Goal: Information Seeking & Learning: Learn about a topic

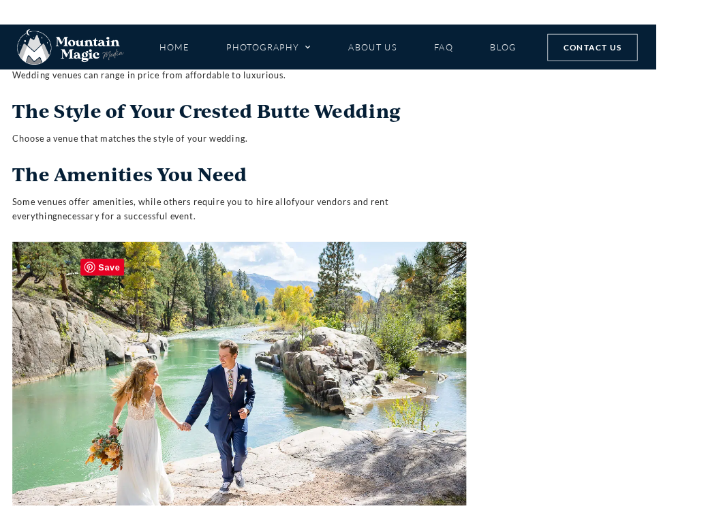
scroll to position [6552, 0]
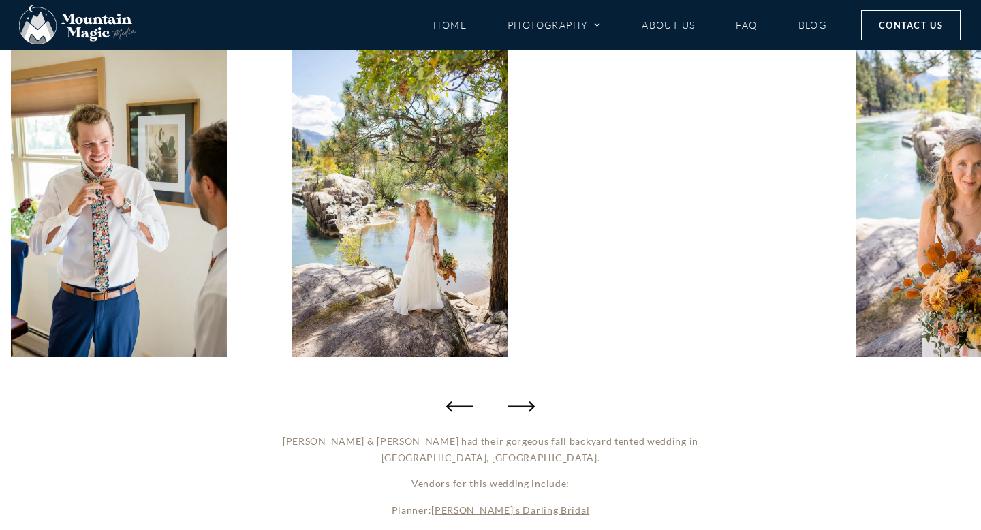
scroll to position [244, 0]
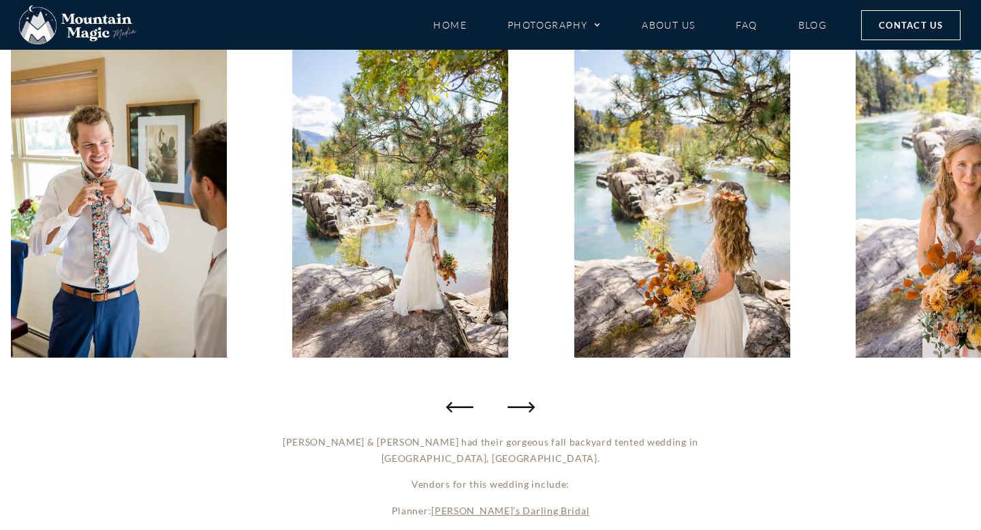
click at [446, 213] on img "6 / 50" at bounding box center [400, 195] width 216 height 324
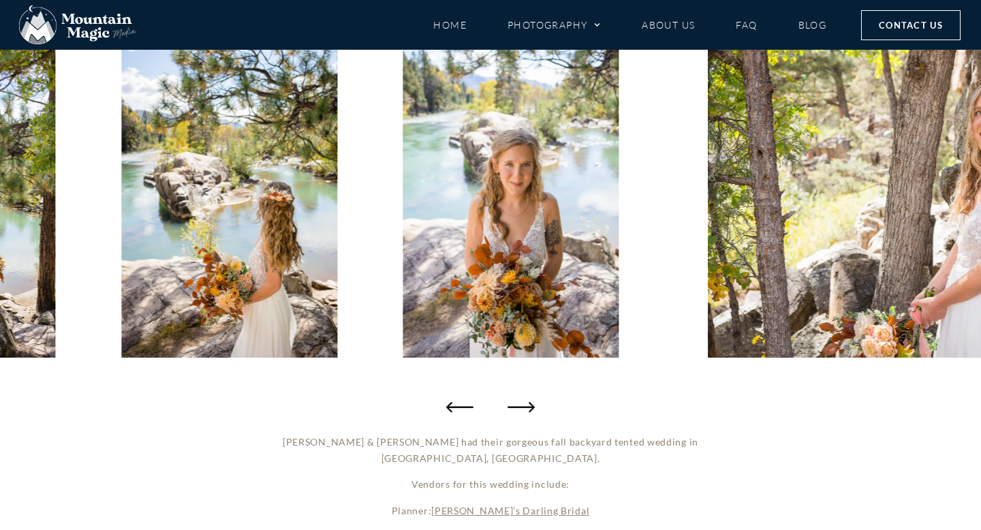
click at [399, 220] on div at bounding box center [490, 196] width 981 height 382
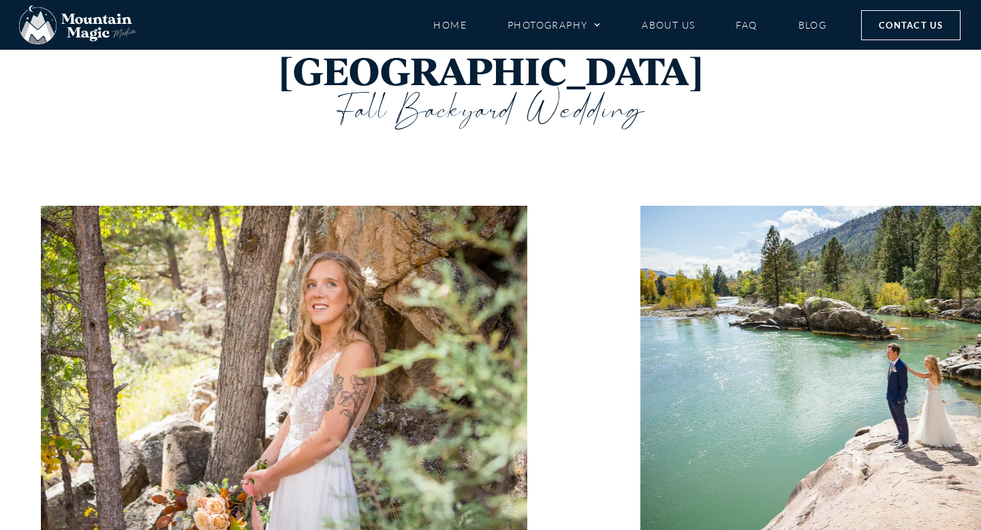
scroll to position [71, 0]
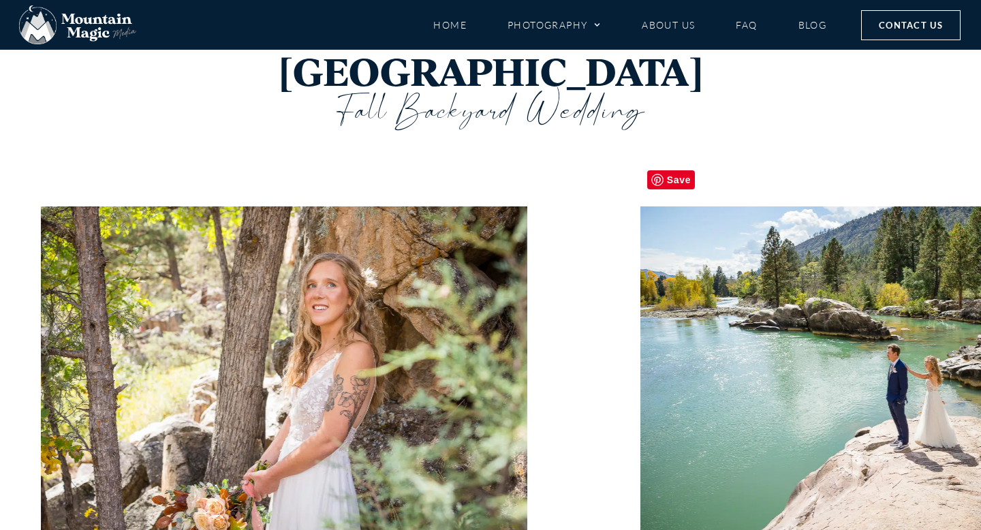
click at [759, 329] on img "10 / 50" at bounding box center [884, 368] width 487 height 324
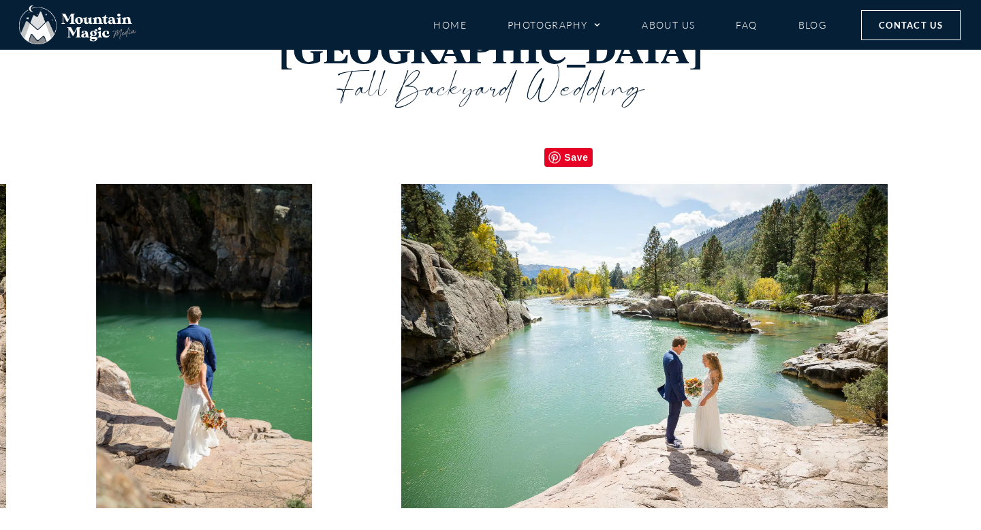
scroll to position [95, 0]
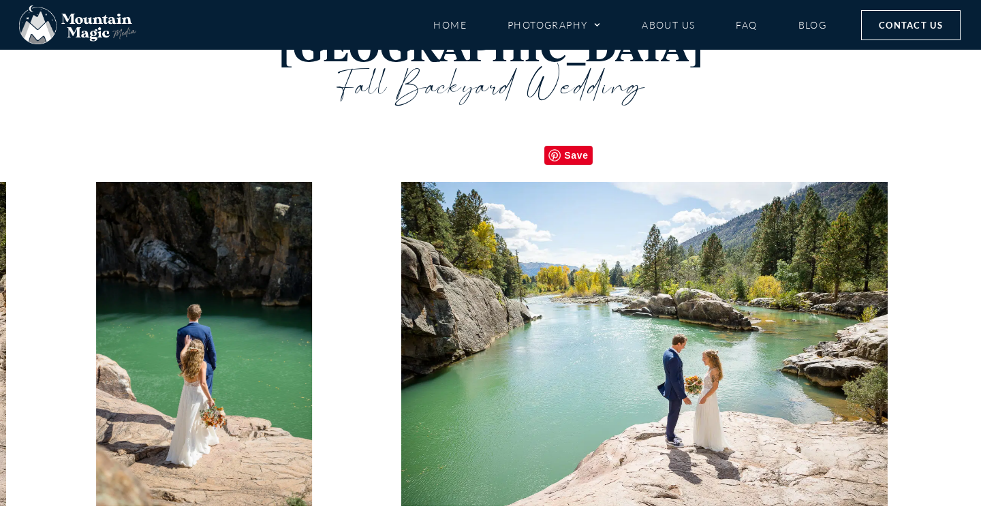
click at [622, 348] on img "12 / 50" at bounding box center [644, 344] width 487 height 324
